Goal: Task Accomplishment & Management: Complete application form

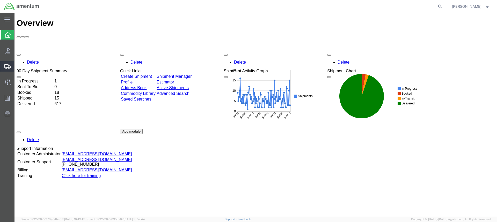
click at [0, 0] on span "Create Shipment" at bounding box center [0, 0] width 0 height 0
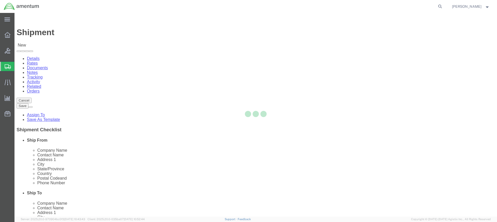
select select
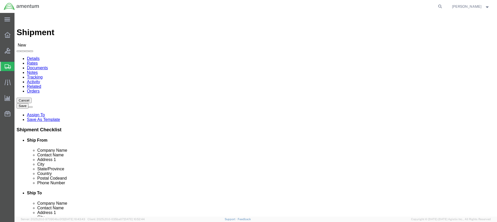
click input "text"
type input "SCIEN"
click p "- Scientific Research Corporation (SRC) - (Dewayne Richardson) 885 BULKHEAD RD.…"
select select "FL"
type input "Scientific Research Corporation (SRC)"
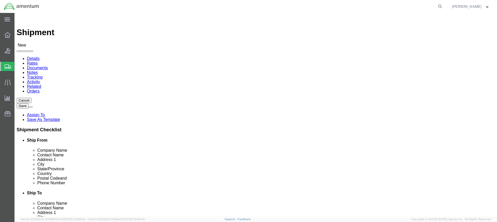
click input "text"
type input "904-863-3107"
select select "MYPROFILE"
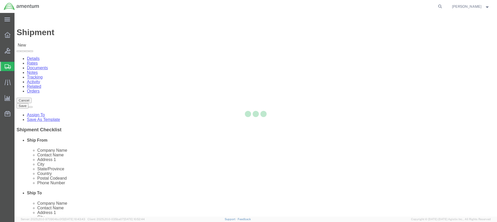
select select "[GEOGRAPHIC_DATA]"
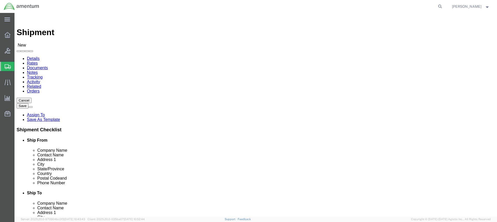
drag, startPoint x: 294, startPoint y: 118, endPoint x: 259, endPoint y: 117, distance: 35.2
click input "text"
drag, startPoint x: 292, startPoint y: 117, endPoint x: 257, endPoint y: 113, distance: 35.5
click div "Location My Profile Location My Profile Location 1002-4122-6 1006-5256-0 1026-8…"
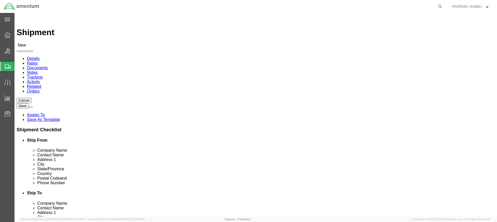
type input "845 FIRST SE NAS"
select select
click input "text"
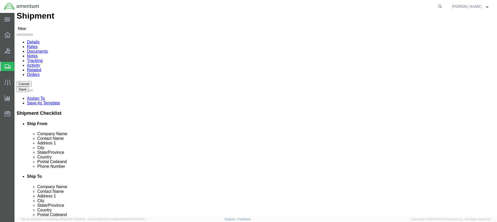
scroll to position [26, 0]
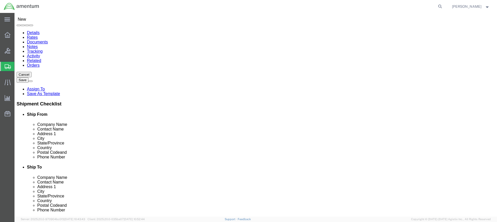
type input "BUILDING 50"
click input "text"
type input "S"
type input "[DATE]"
click div "Location My Profile Location [PHONE_NUMBER] [PHONE_NUMBER] [PHONE_NUMBER] [PHON…"
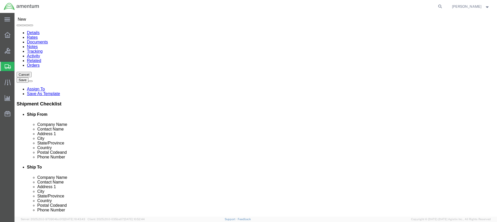
click input "Postal Code"
drag, startPoint x: 274, startPoint y: 140, endPoint x: 250, endPoint y: 140, distance: 24.6
click div "Postal Code"
type input "78419"
click input "text"
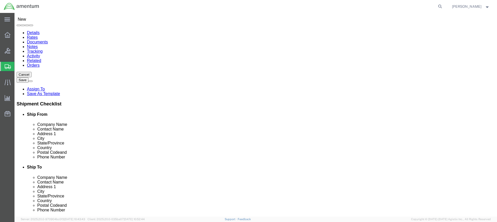
type input "4"
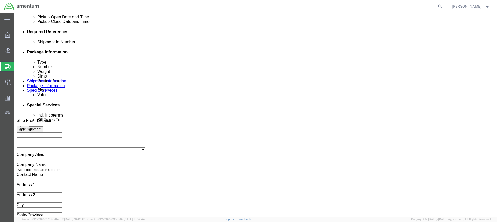
scroll to position [241, 0]
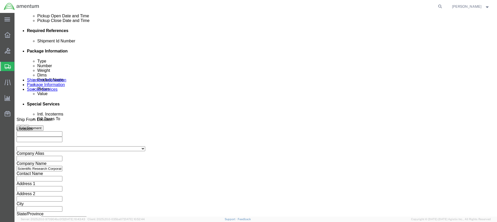
type input "[PHONE_NUMBER]"
click button "Continue"
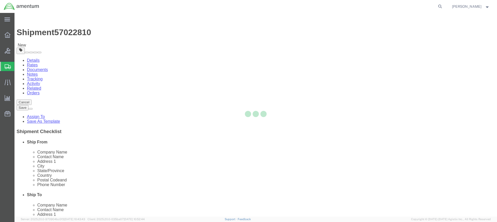
select select "CBOX"
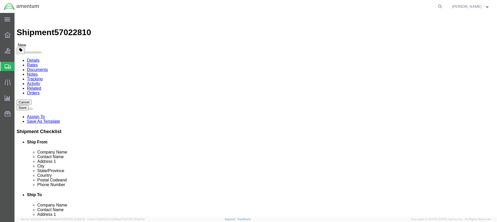
click input "text"
type input "8"
click input "text"
type input "8"
click input "text"
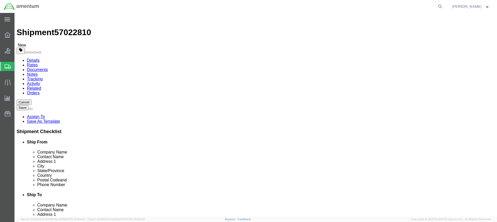
type input "10"
drag, startPoint x: 79, startPoint y: 119, endPoint x: 77, endPoint y: 122, distance: 3.2
click div "0.00 Select kgs lbs"
type input "6"
click link "Add Content"
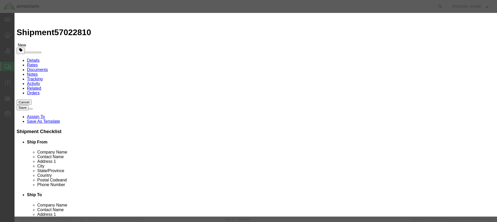
click input "text"
type input "MINOTAUR DC POWER SUPPLY"
click input "0"
drag, startPoint x: 162, startPoint y: 48, endPoint x: 142, endPoint y: 48, distance: 20.7
click div "Pieces 0 Select Bag Barrels 100Board Feet Bottle Box Blister Pack Carats Can Ca…"
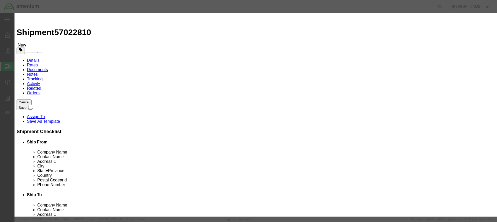
type input "1"
click input "text"
drag, startPoint x: 168, startPoint y: 61, endPoint x: 168, endPoint y: 57, distance: 3.9
click input "text"
type input "5000.00"
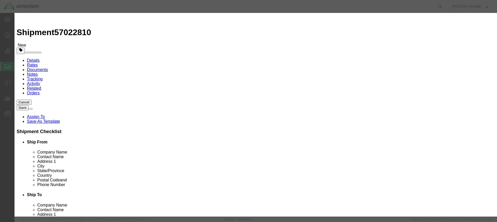
click button "Save & Close"
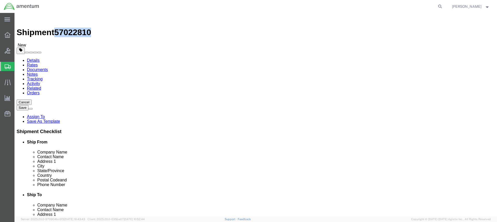
drag, startPoint x: 70, startPoint y: 7, endPoint x: 44, endPoint y: 6, distance: 25.4
click span "57022810"
copy span "57022810"
click button "Rate Shipment"
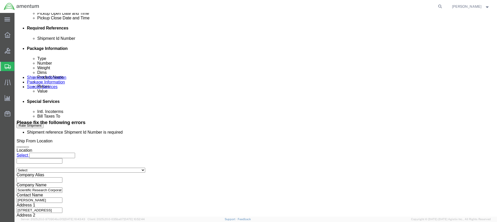
scroll to position [236, 0]
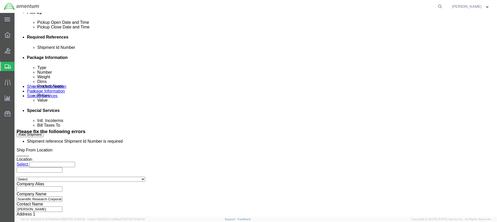
click input "text"
paste input "57022810"
type input "57022810"
click input "text"
type input "CBP"
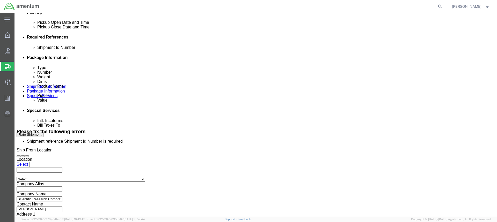
click input "text"
type input "POWER SUPPLY"
click button "Rate Shipment"
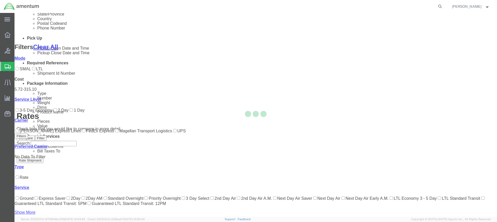
scroll to position [66, 0]
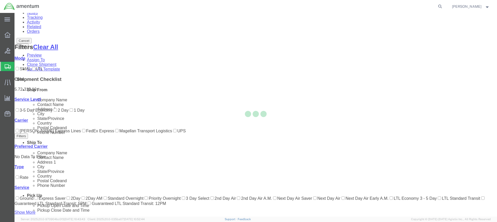
scroll to position [0, 0]
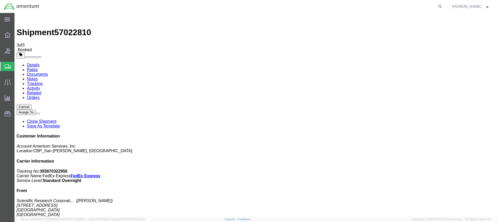
drag, startPoint x: 59, startPoint y: 92, endPoint x: 251, endPoint y: 98, distance: 192.2
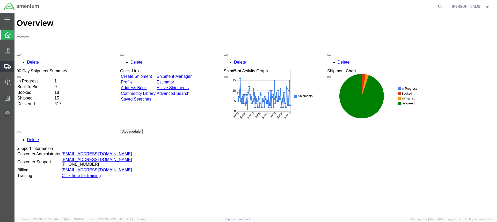
click at [0, 0] on span "Create Shipment" at bounding box center [0, 0] width 0 height 0
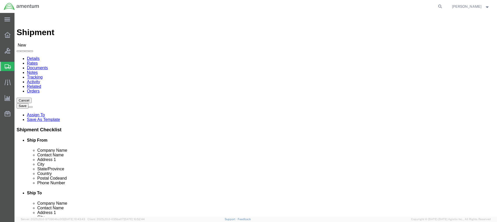
select select
select select "MYPROFILE"
select select "[GEOGRAPHIC_DATA]"
click input "text"
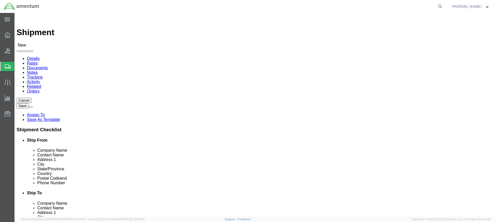
drag, startPoint x: 103, startPoint y: 117, endPoint x: 61, endPoint y: 116, distance: 42.5
click div "Address 1"
type input "[STREET_ADDRESS]"
select select
click input "text"
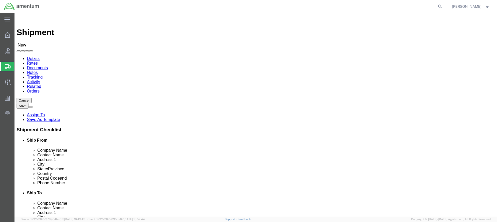
type input "[STREET_ADDRESS] NAS"
click input "text"
type input "BUILDING 50"
click input "text"
type input "S"
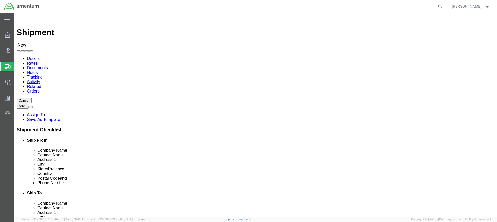
type input "[DATE]"
click label "City"
click input "text"
type input "7"
type input "78419"
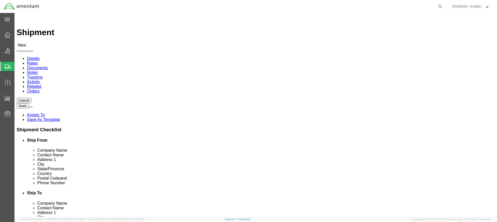
click input "text"
drag, startPoint x: 106, startPoint y: 175, endPoint x: 60, endPoint y: 171, distance: 46.3
click div "Location My Profile Location [PHONE_NUMBER] [PHONE_NUMBER] [PHONE_NUMBER] [PHON…"
type input "[PHONE_NUMBER]"
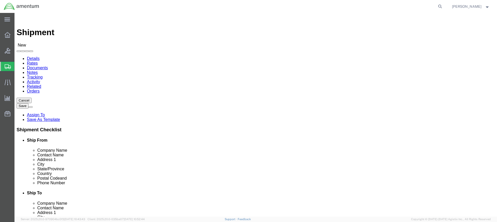
select select "49918"
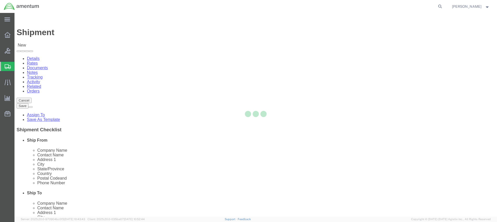
select select "WA"
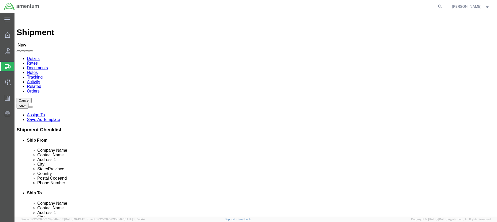
drag, startPoint x: 284, startPoint y: 107, endPoint x: 257, endPoint y: 107, distance: 27.7
click div
type input "[PERSON_NAME]"
click ul "Details Rates Documents Notes Tracking Activity Related Orders"
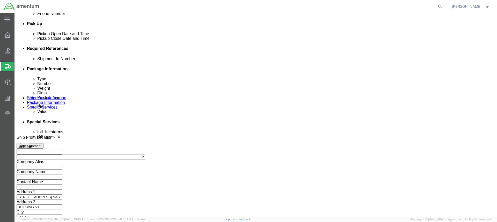
scroll to position [241, 0]
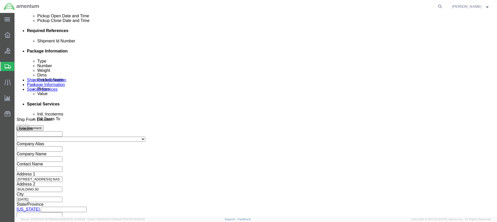
click button "Continue"
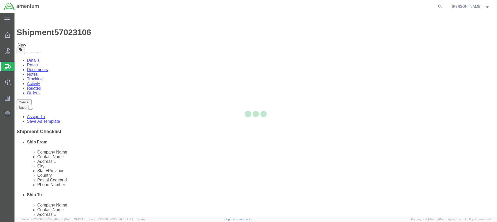
select select "CBOX"
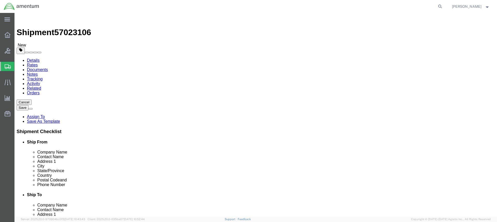
drag, startPoint x: 80, startPoint y: 121, endPoint x: 69, endPoint y: 120, distance: 10.9
click div "0.00 Select kgs lbs"
type input "75.00"
click input "text"
type input "24"
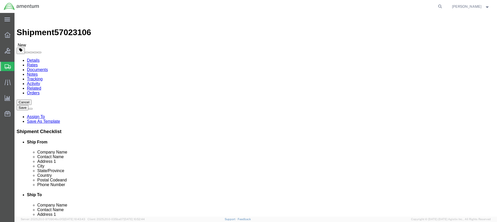
click input "text"
type input "15"
click input "text"
type input "8"
drag, startPoint x: 97, startPoint y: 147, endPoint x: 96, endPoint y: 145, distance: 2.6
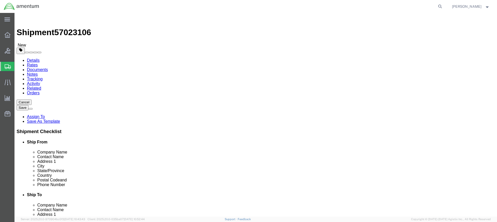
click link "Add Content"
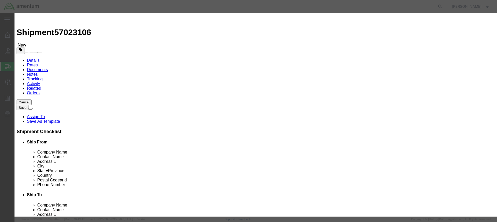
click input "text"
type input "TOOL BOX"
drag, startPoint x: 161, startPoint y: 51, endPoint x: 148, endPoint y: 48, distance: 14.1
click div "0"
type input "1"
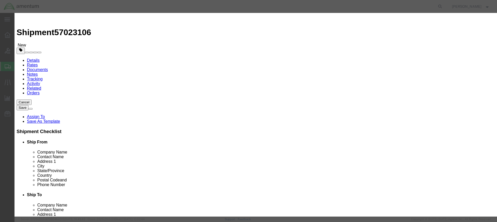
click input "text"
type input "5,000.00"
click button "Save & Close"
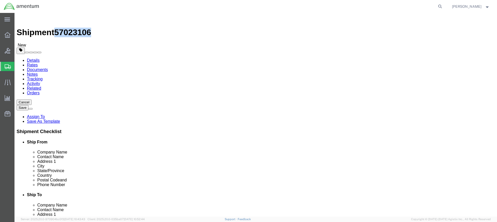
drag, startPoint x: 70, startPoint y: 7, endPoint x: 44, endPoint y: 7, distance: 25.6
click span "57023106"
copy span "57023106"
click button "Continue"
click button "Rate Shipment"
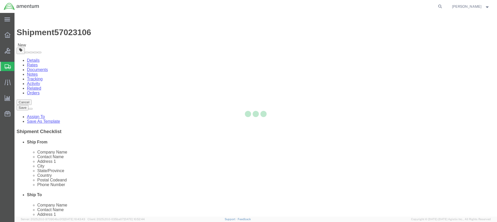
select select "49918"
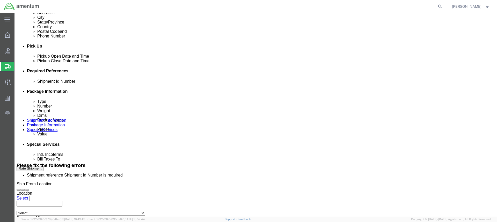
scroll to position [259, 0]
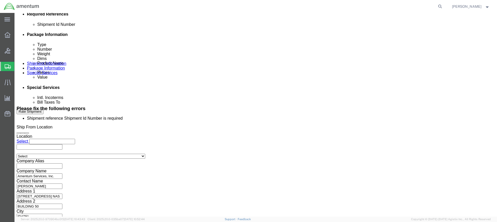
click input "text"
paste input "57023106"
type input "57023106"
click input "text"
type input "CBP"
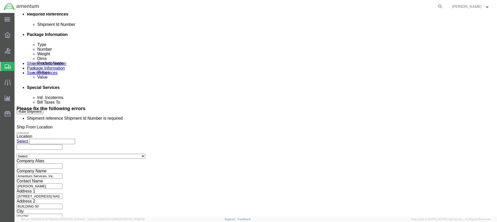
click input "text"
type input "TOOL BOX"
click button "Rate Shipment"
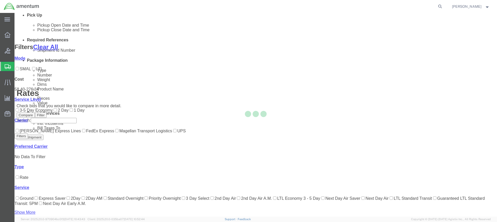
scroll to position [56, 0]
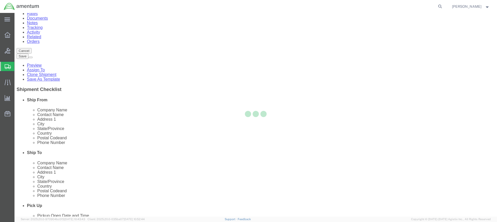
scroll to position [0, 0]
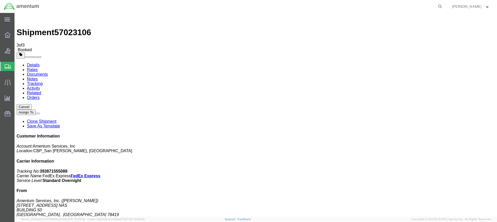
drag, startPoint x: 60, startPoint y: 91, endPoint x: 130, endPoint y: 92, distance: 70.4
drag, startPoint x: 71, startPoint y: 82, endPoint x: 177, endPoint y: 81, distance: 106.4
